Goal: Task Accomplishment & Management: Manage account settings

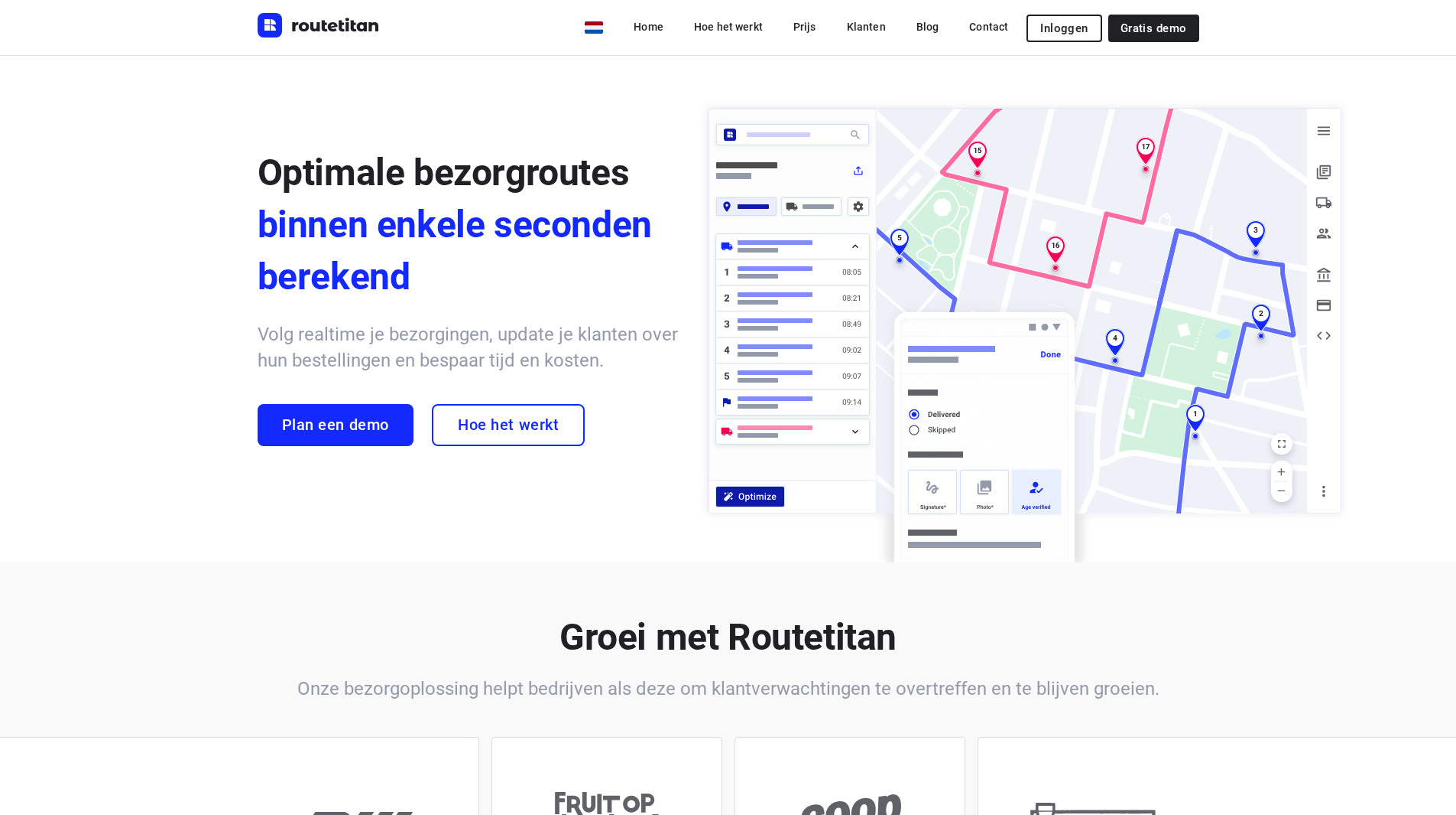
click at [1076, 23] on span "Inloggen" at bounding box center [1064, 28] width 47 height 12
